Goal: Information Seeking & Learning: Learn about a topic

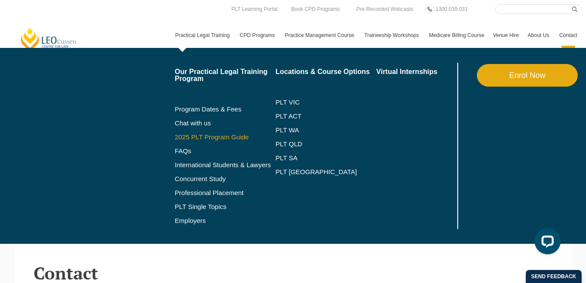
click at [217, 134] on link "2025 PLT Program Guide" at bounding box center [214, 137] width 79 height 7
